Goal: Understand site structure: Understand site structure

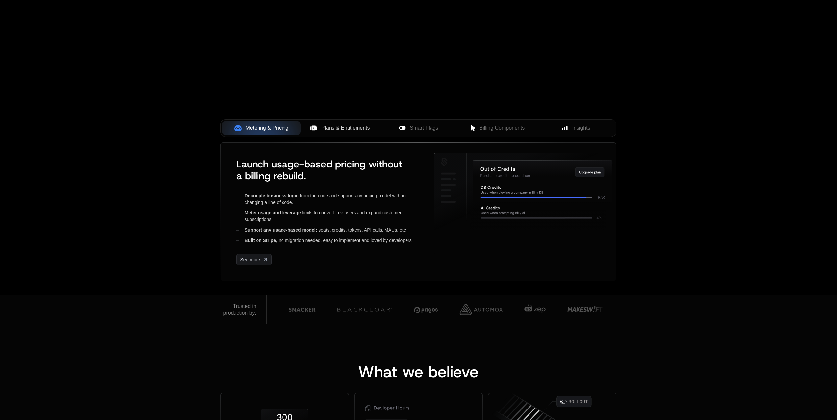
click at [333, 129] on span "Plans & Entitlements" at bounding box center [345, 128] width 49 height 8
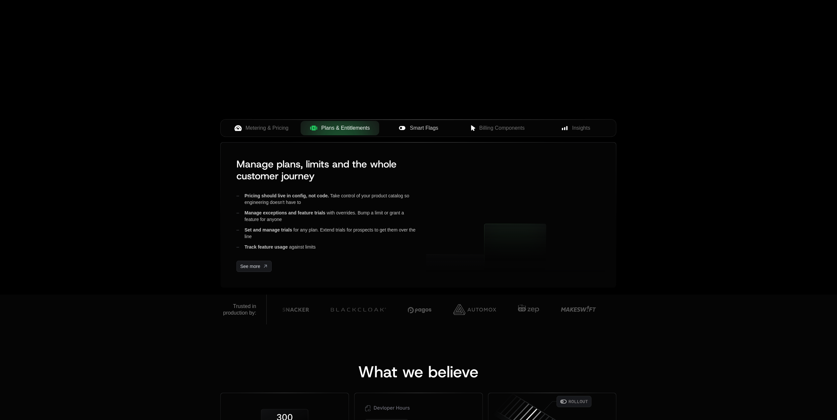
click at [419, 131] on span "Smart Flags" at bounding box center [424, 128] width 28 height 8
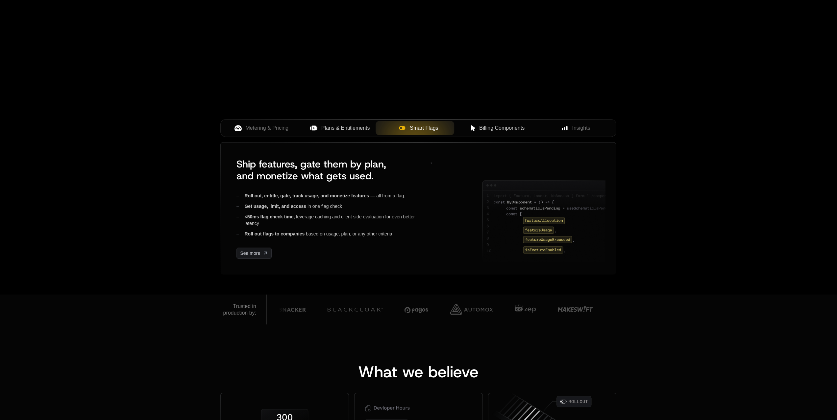
click at [497, 126] on span "Billing Components" at bounding box center [501, 128] width 45 height 8
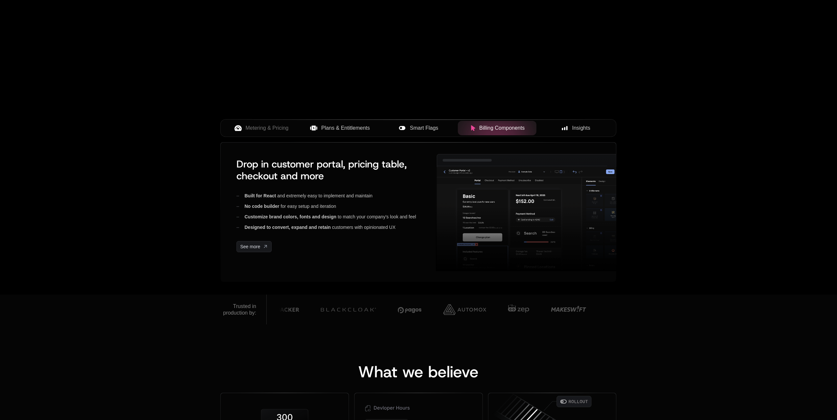
click at [564, 128] on icon at bounding box center [564, 128] width 6 height 6
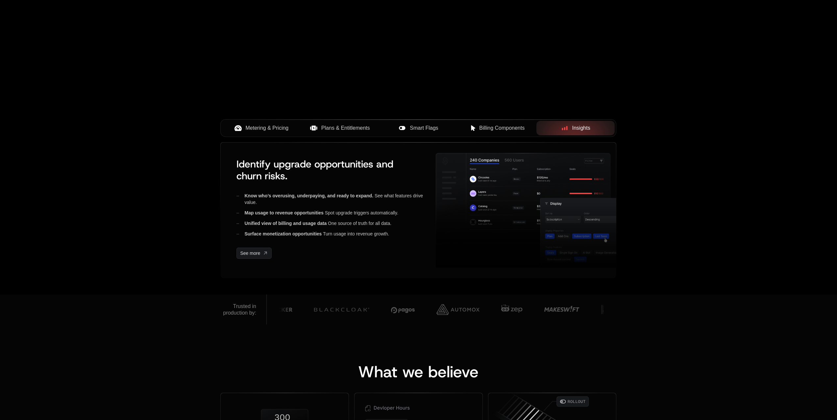
click at [267, 133] on button "Metering & Pricing" at bounding box center [261, 128] width 79 height 14
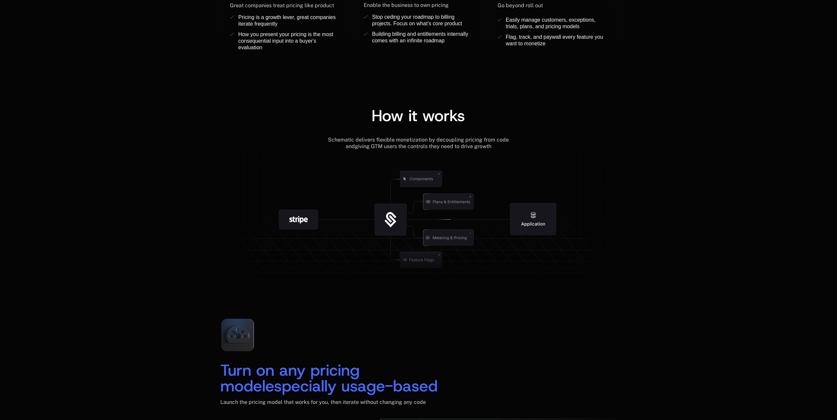
scroll to position [625, 0]
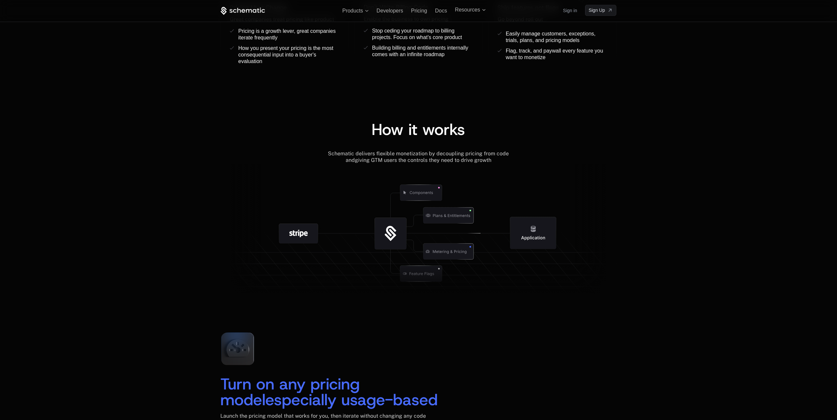
drag, startPoint x: 396, startPoint y: 230, endPoint x: 499, endPoint y: 227, distance: 103.3
click at [487, 227] on g at bounding box center [445, 274] width 607 height 230
drag, startPoint x: 438, startPoint y: 192, endPoint x: 521, endPoint y: 197, distance: 84.0
click at [486, 202] on icon at bounding box center [418, 232] width 396 height 137
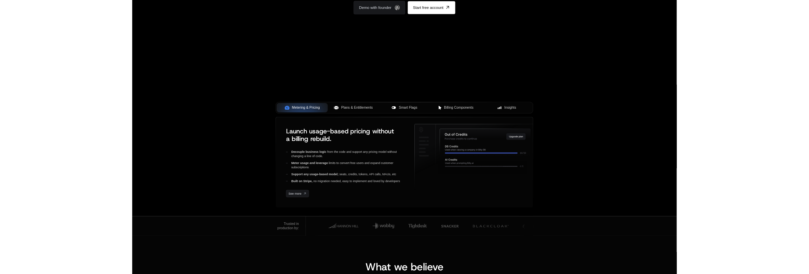
scroll to position [0, 0]
